Goal: Task Accomplishment & Management: Complete application form

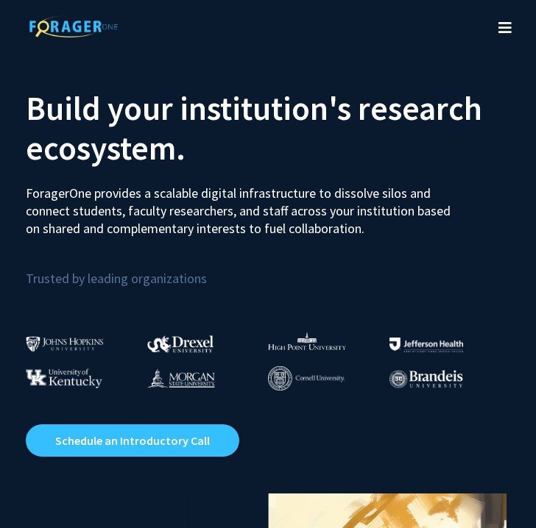
click at [502, 29] on icon "Toggle navigation" at bounding box center [504, 28] width 13 height 15
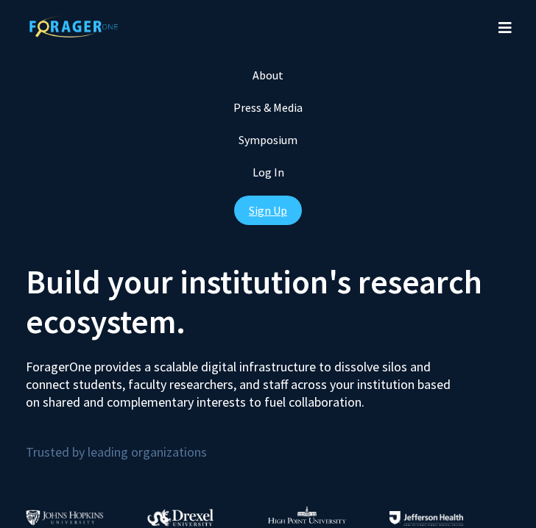
click at [273, 208] on link "Sign Up" at bounding box center [268, 210] width 68 height 29
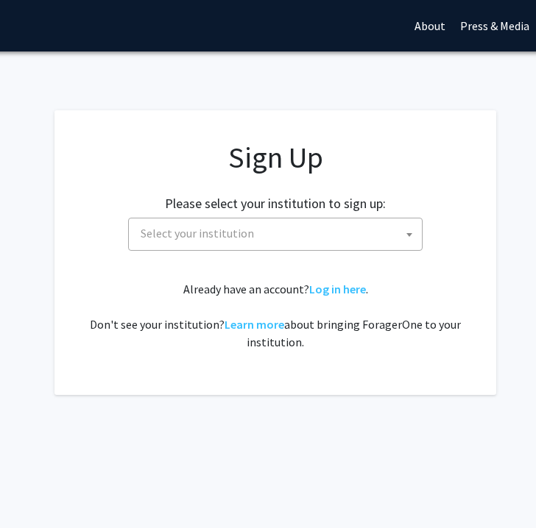
scroll to position [0, 174]
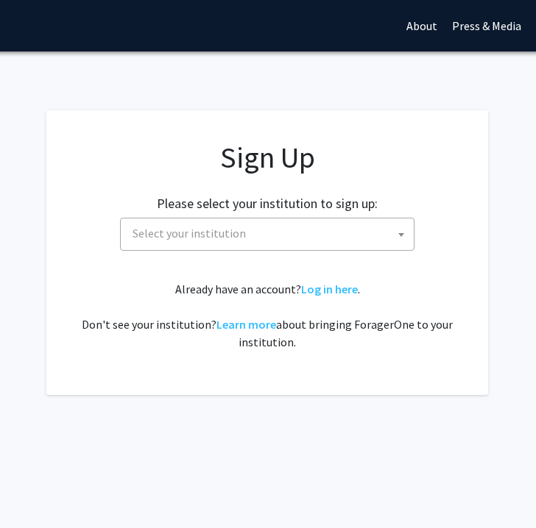
click at [316, 241] on span "Select your institution" at bounding box center [270, 234] width 287 height 30
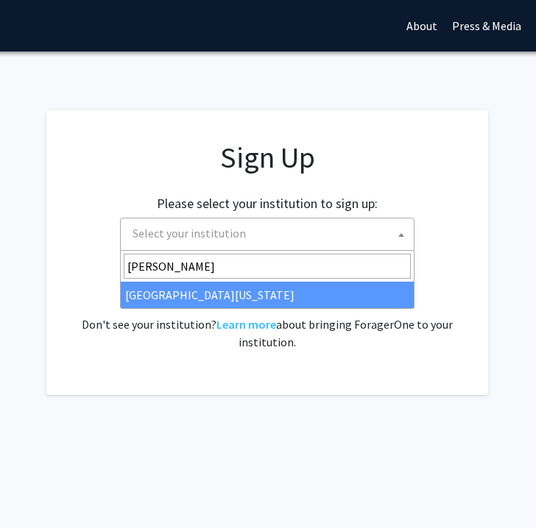
type input "[PERSON_NAME]"
select select "31"
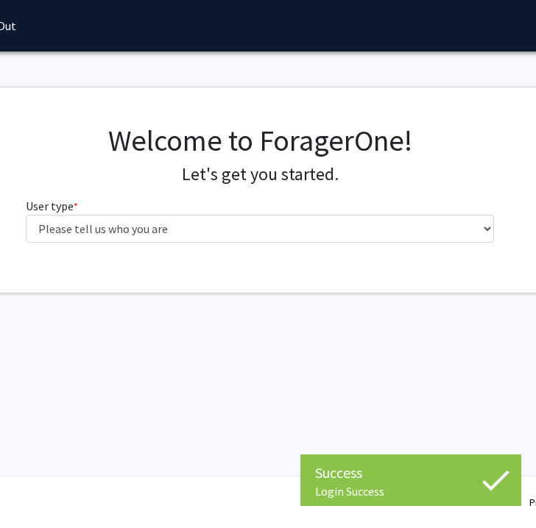
scroll to position [0, 199]
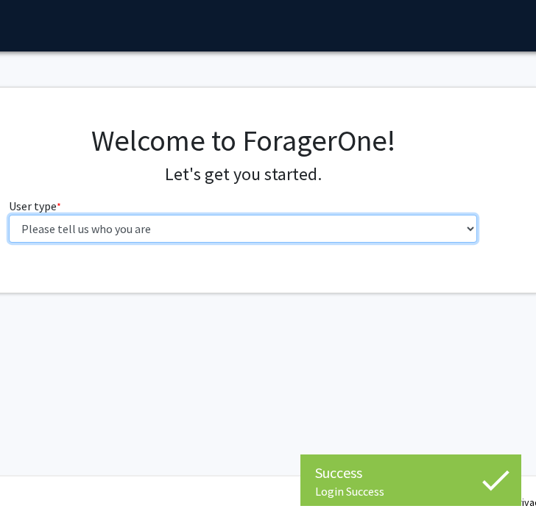
click at [279, 235] on select "Please tell us who you are Undergraduate Student Master's Student Doctoral Cand…" at bounding box center [243, 229] width 469 height 28
select select "1: undergrad"
click at [9, 215] on select "Please tell us who you are Undergraduate Student Master's Student Doctoral Cand…" at bounding box center [243, 229] width 469 height 28
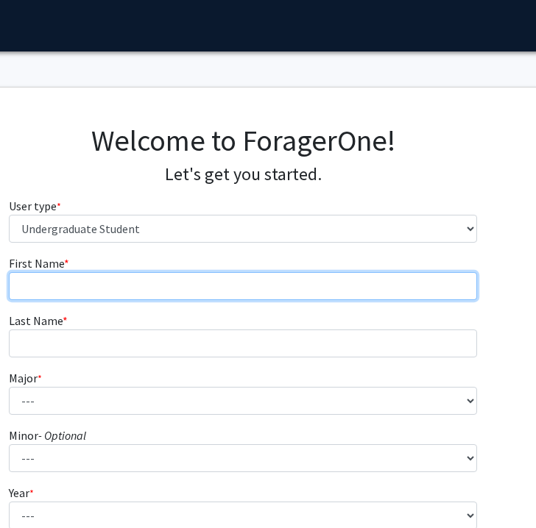
click at [269, 299] on input "First Name * required" at bounding box center [243, 286] width 469 height 28
type input "Sarah"
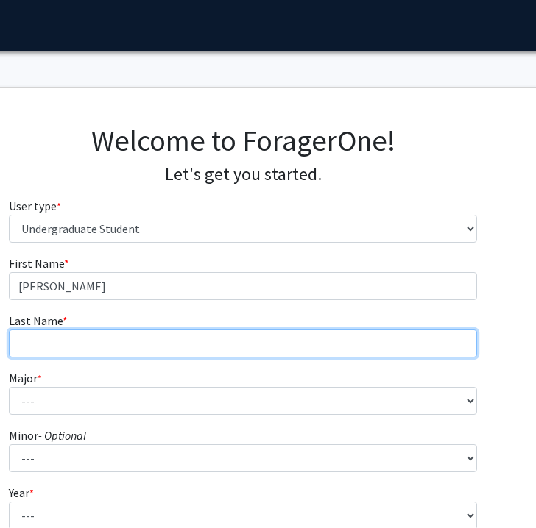
click at [230, 346] on input "Last Name * required" at bounding box center [243, 344] width 469 height 28
type input "Gnagey"
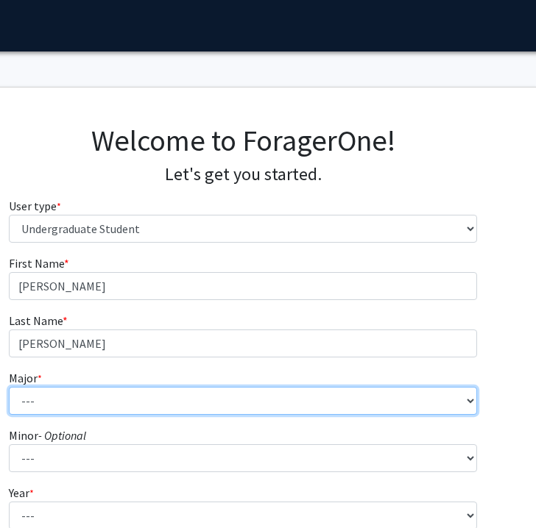
click at [210, 394] on select "--- Accounting Aerospace Engineering African American and Africana Studies Agri…" at bounding box center [243, 401] width 469 height 28
select select "17: 2318"
click at [9, 387] on select "--- Accounting Aerospace Engineering African American and Africana Studies Agri…" at bounding box center [243, 401] width 469 height 28
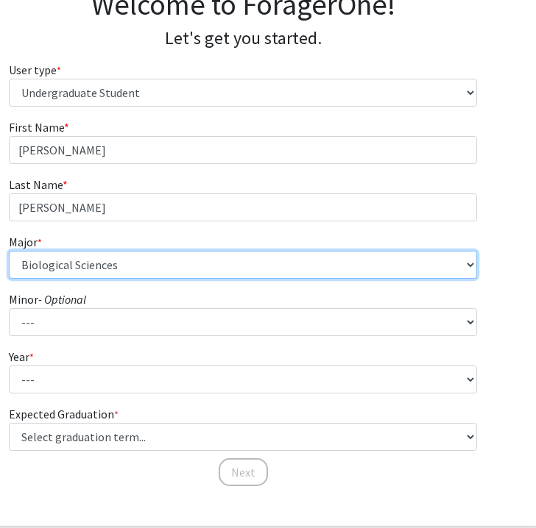
scroll to position [149, 199]
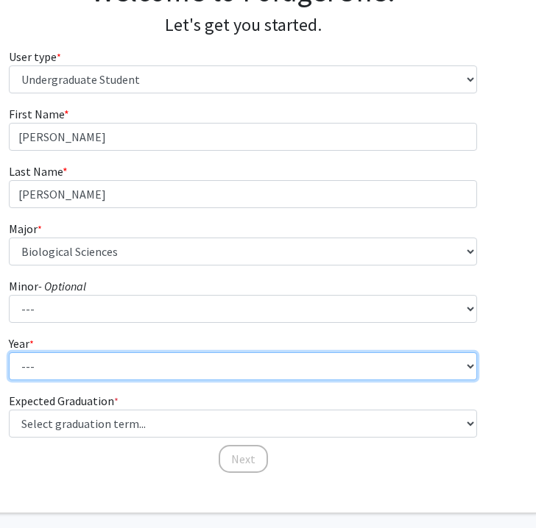
click at [129, 366] on select "--- First-year Sophomore Junior Senior Postbaccalaureate Certificate" at bounding box center [243, 366] width 469 height 28
select select "1: first-year"
click at [9, 352] on select "--- First-year Sophomore Junior Senior Postbaccalaureate Certificate" at bounding box center [243, 366] width 469 height 28
click at [128, 367] on select "--- First-year Sophomore Junior Senior Postbaccalaureate Certificate" at bounding box center [243, 366] width 469 height 28
click at [9, 352] on select "--- First-year Sophomore Junior Senior Postbaccalaureate Certificate" at bounding box center [243, 366] width 469 height 28
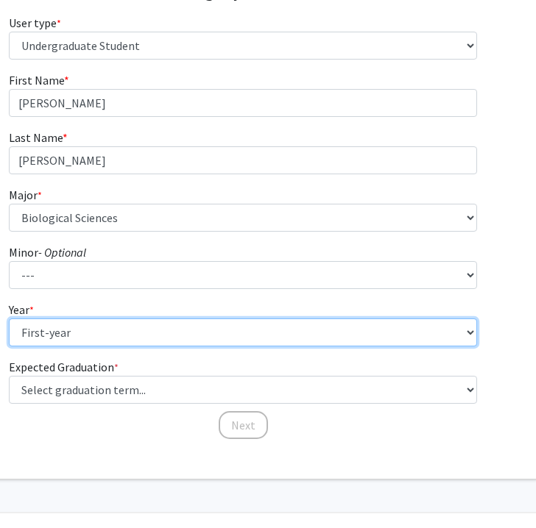
scroll to position [220, 199]
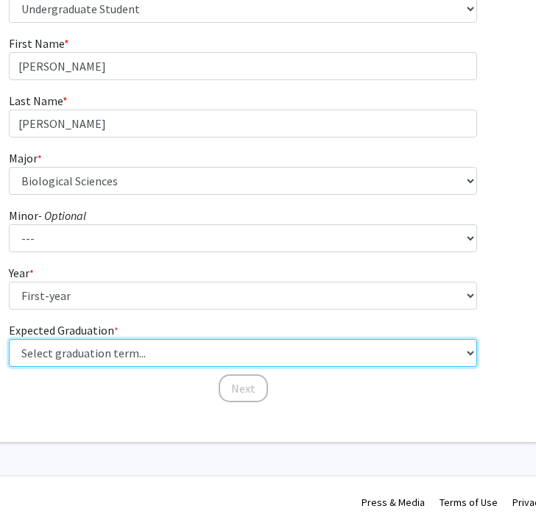
click at [133, 352] on select "Select graduation term... Spring 2025 Summer 2025 Fall 2025 Winter 2025 Spring …" at bounding box center [243, 353] width 469 height 28
select select "17: spring_2029"
click at [9, 339] on select "Select graduation term... Spring 2025 Summer 2025 Fall 2025 Winter 2025 Spring …" at bounding box center [243, 353] width 469 height 28
click at [171, 360] on select "Select graduation term... Spring 2025 Summer 2025 Fall 2025 Winter 2025 Spring …" at bounding box center [243, 353] width 469 height 28
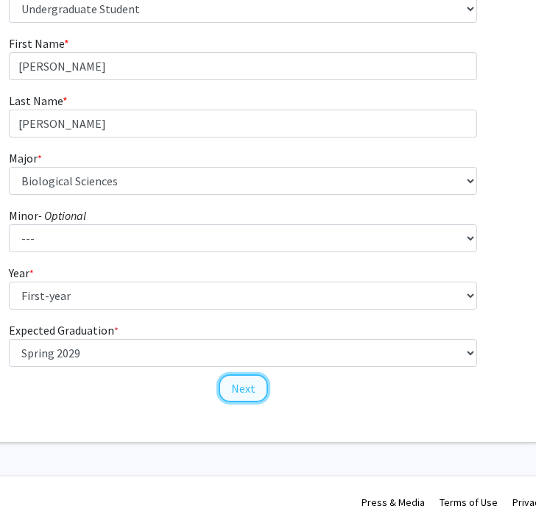
click at [240, 389] on button "Next" at bounding box center [243, 389] width 49 height 28
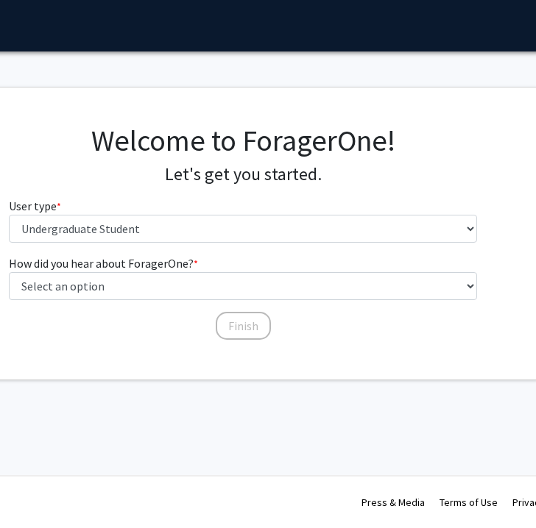
scroll to position [0, 199]
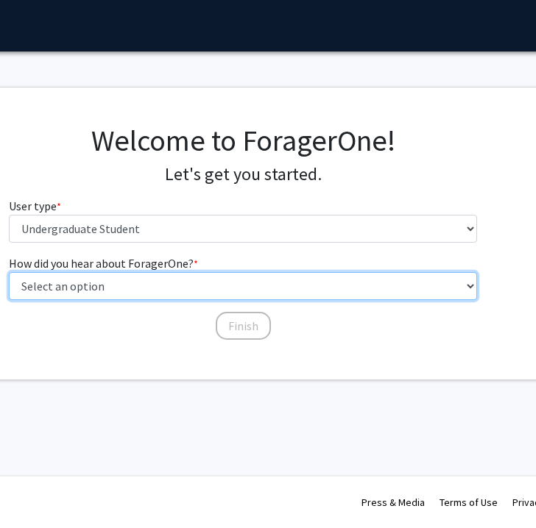
click at [147, 281] on select "Select an option Peer/student recommendation Faculty/staff recommendation Unive…" at bounding box center [243, 286] width 469 height 28
select select "2: faculty_recommendation"
click at [9, 272] on select "Select an option Peer/student recommendation Faculty/staff recommendation Unive…" at bounding box center [243, 286] width 469 height 28
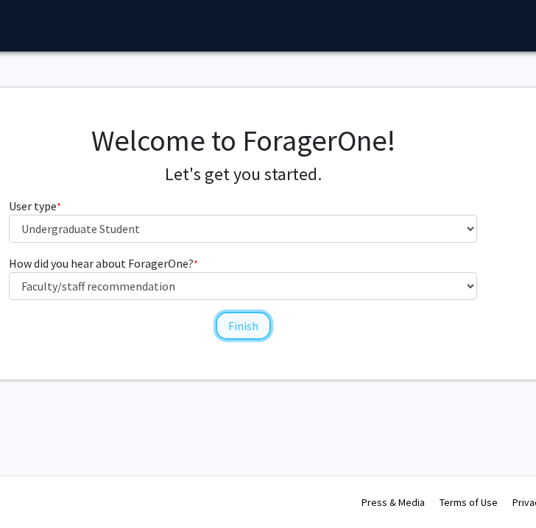
click at [241, 323] on button "Finish" at bounding box center [243, 326] width 55 height 28
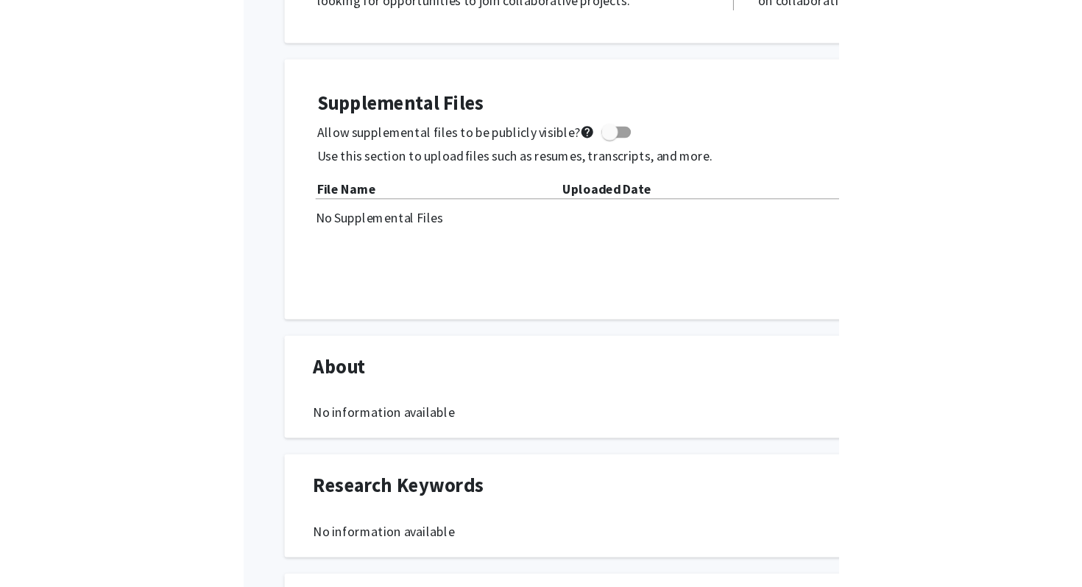
scroll to position [358, 0]
